Goal: Transaction & Acquisition: Obtain resource

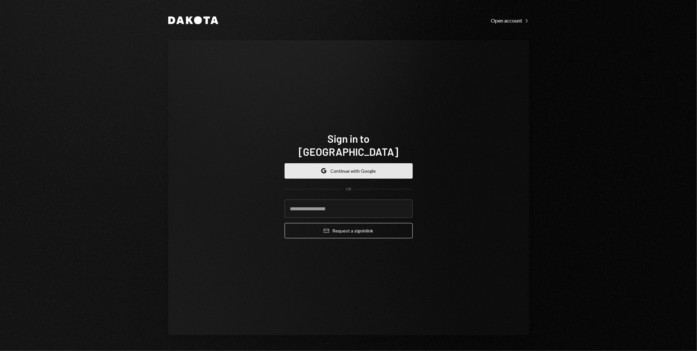
click at [337, 165] on button "Google Continue with Google" at bounding box center [349, 170] width 128 height 15
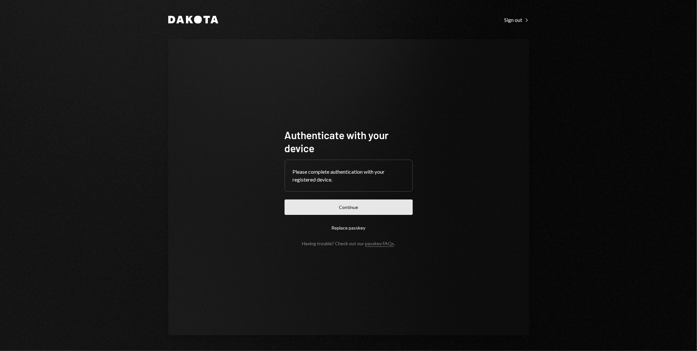
click at [367, 206] on button "Continue" at bounding box center [349, 207] width 128 height 15
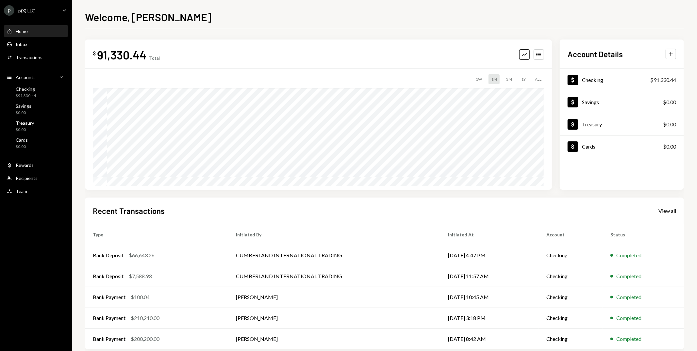
scroll to position [11, 0]
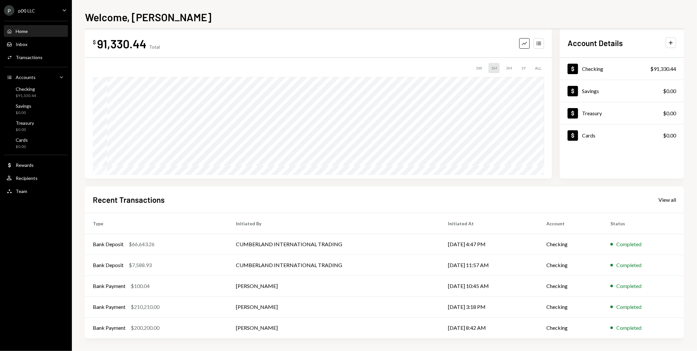
click at [509, 68] on div "3M" at bounding box center [508, 68] width 11 height 10
click at [671, 202] on div "View all" at bounding box center [667, 200] width 18 height 7
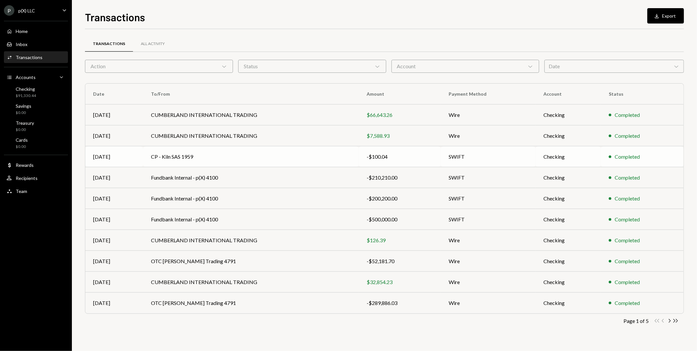
click at [336, 159] on td "CP - Kiln SAS 1959" at bounding box center [251, 156] width 216 height 21
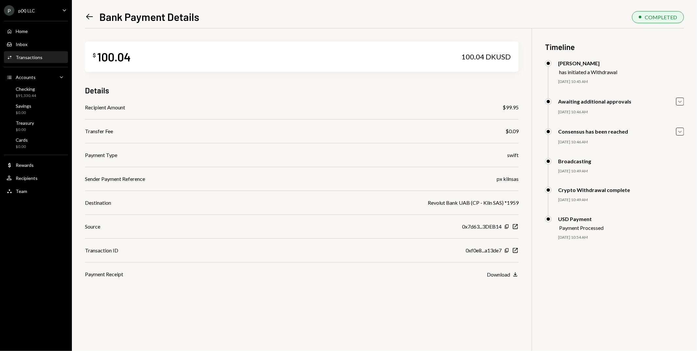
click at [87, 17] on icon at bounding box center [89, 17] width 7 height 6
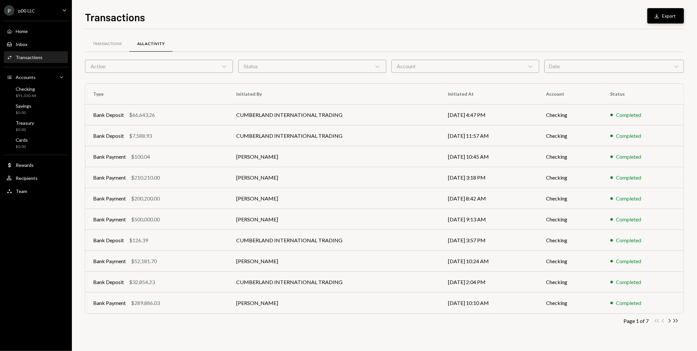
click at [655, 19] on icon "Download" at bounding box center [656, 16] width 7 height 7
click at [32, 34] on div "Home Home" at bounding box center [36, 31] width 59 height 6
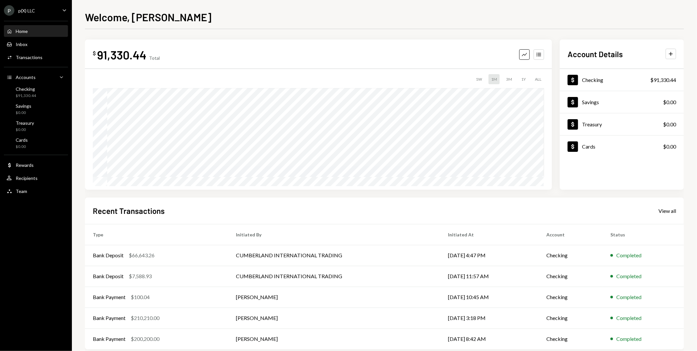
click at [507, 76] on div "3M" at bounding box center [508, 79] width 11 height 10
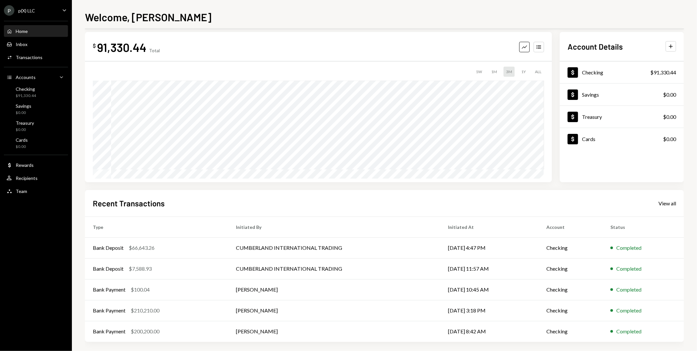
scroll to position [11, 0]
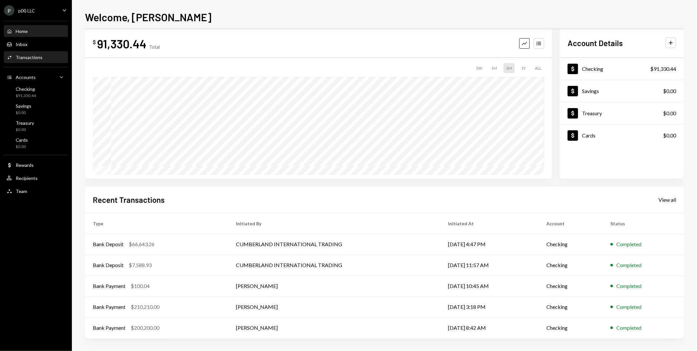
click at [30, 58] on div "Transactions" at bounding box center [29, 58] width 27 height 6
